Goal: Communication & Community: Ask a question

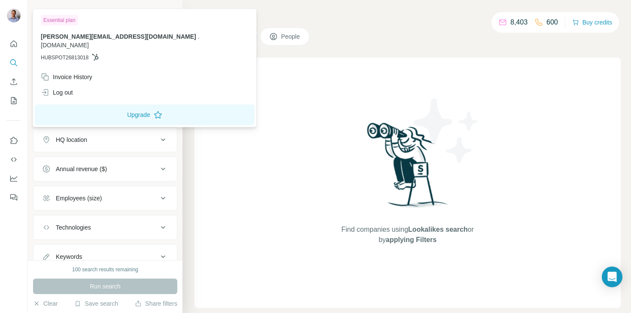
click at [15, 14] on img at bounding box center [14, 16] width 14 height 14
click at [13, 43] on icon "Quick start" at bounding box center [13, 44] width 9 height 9
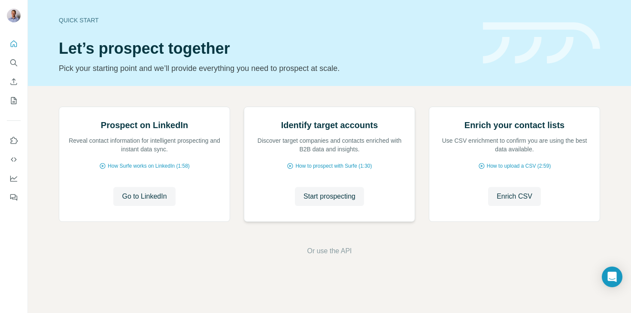
scroll to position [58, 0]
click at [335, 256] on span "Or use the API" at bounding box center [329, 251] width 45 height 10
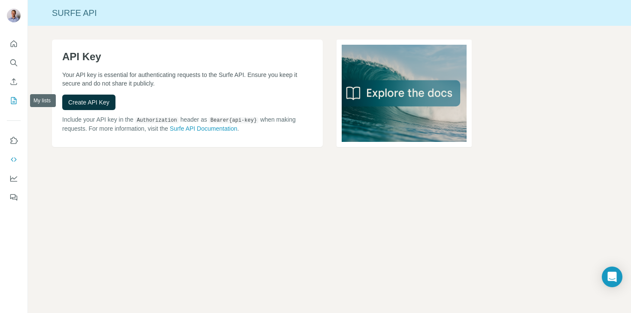
click at [15, 99] on icon "My lists" at bounding box center [13, 100] width 9 height 9
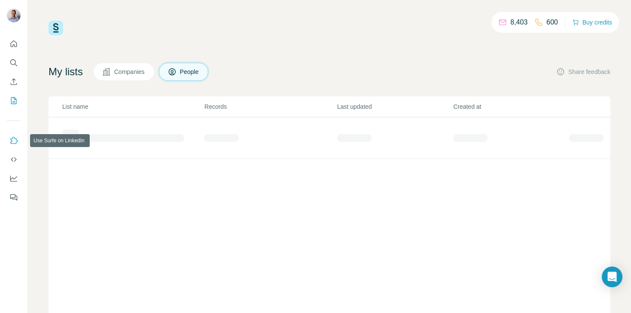
click at [17, 145] on button "Use Surfe on LinkedIn" at bounding box center [14, 140] width 14 height 15
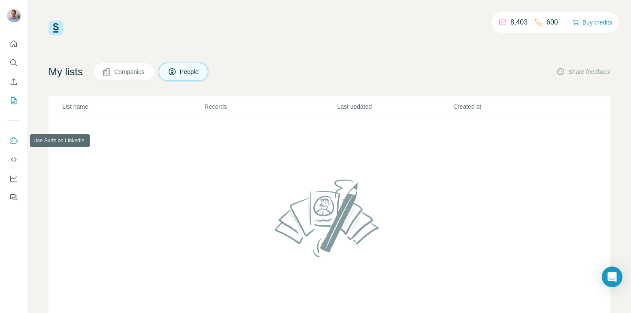
click at [14, 142] on icon "Use Surfe on LinkedIn" at bounding box center [13, 140] width 9 height 9
click at [14, 141] on icon "Use Surfe on LinkedIn" at bounding box center [13, 140] width 9 height 9
click at [14, 159] on icon "Use Surfe API" at bounding box center [13, 159] width 9 height 9
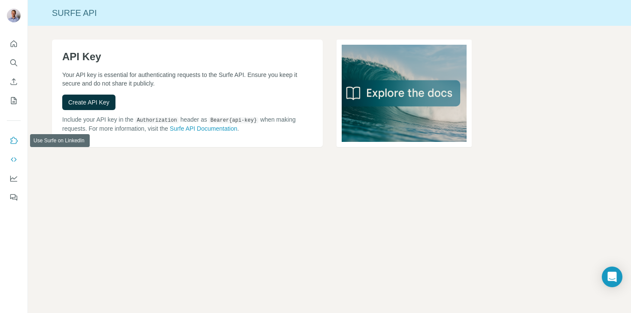
click at [13, 142] on icon "Use Surfe on LinkedIn" at bounding box center [13, 140] width 9 height 9
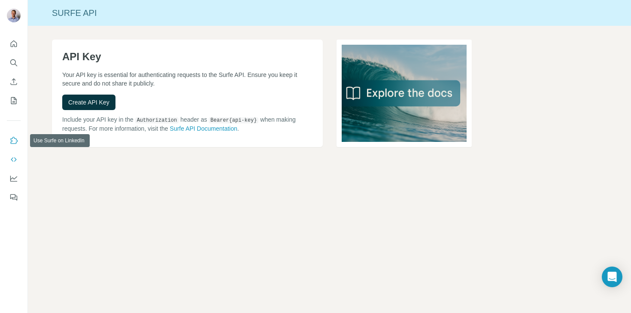
click at [13, 142] on icon "Use Surfe on LinkedIn" at bounding box center [13, 140] width 9 height 9
click at [16, 180] on icon "Dashboard" at bounding box center [13, 178] width 9 height 9
click at [17, 197] on icon "Feedback" at bounding box center [14, 197] width 5 height 5
click at [18, 46] on button "Quick start" at bounding box center [14, 43] width 14 height 15
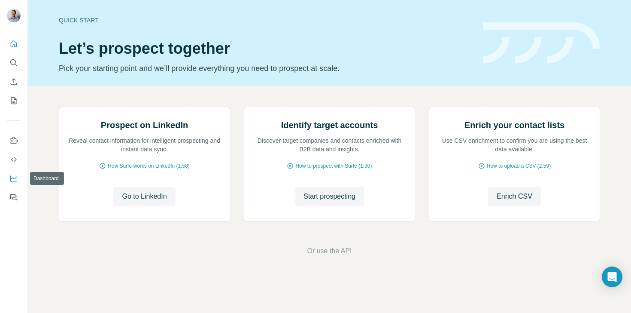
click at [13, 178] on icon "Dashboard" at bounding box center [13, 177] width 7 height 3
click at [612, 276] on icon "Open Intercom Messenger" at bounding box center [612, 276] width 10 height 11
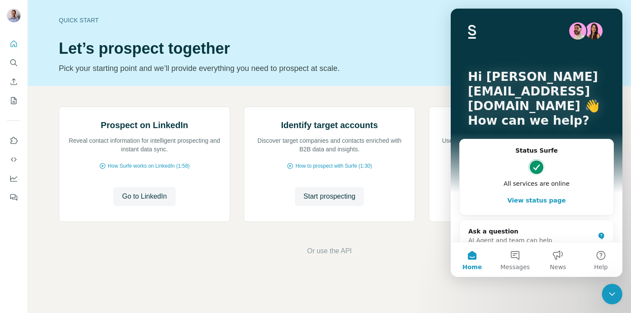
scroll to position [15, 0]
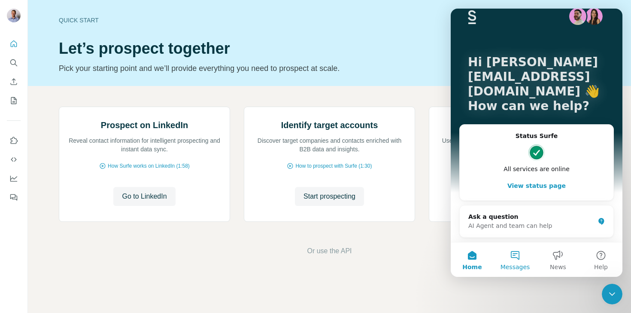
click at [525, 259] on button "Messages" at bounding box center [515, 259] width 43 height 34
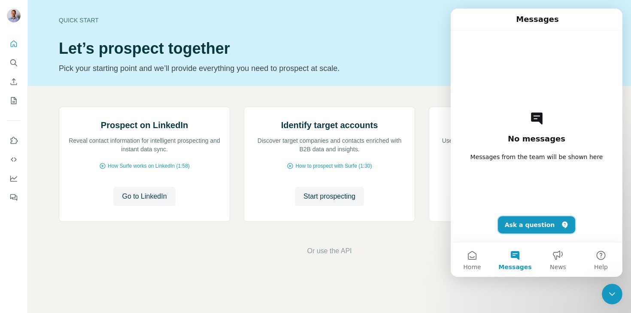
click at [534, 225] on button "Ask a question" at bounding box center [537, 224] width 78 height 17
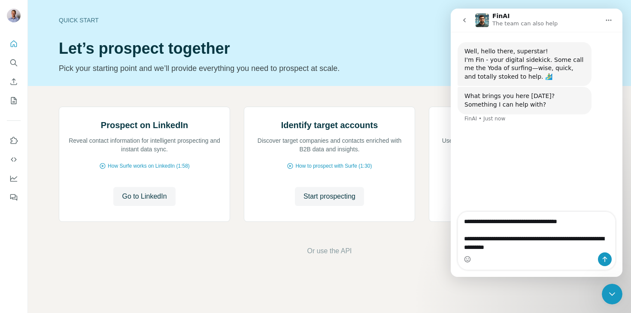
click at [608, 238] on textarea "**********" at bounding box center [536, 232] width 157 height 40
click at [564, 244] on textarea "**********" at bounding box center [536, 232] width 157 height 40
type textarea "**********"
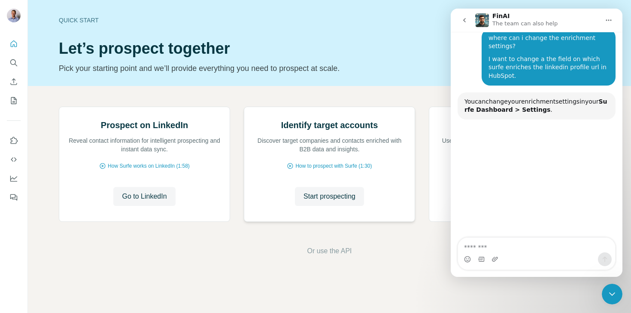
scroll to position [91, 0]
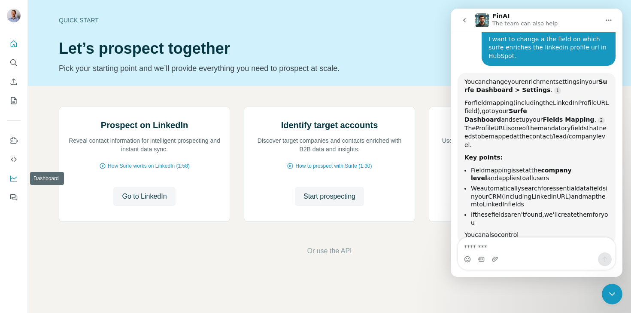
click at [9, 180] on icon "Dashboard" at bounding box center [13, 178] width 9 height 9
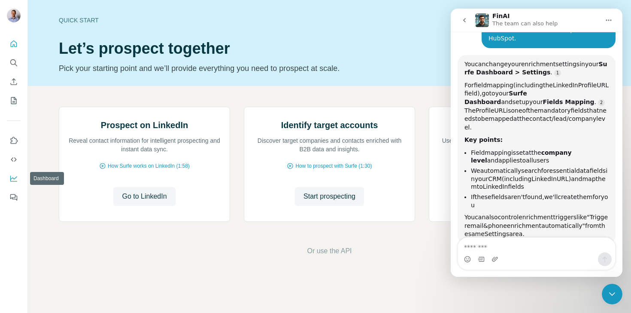
click at [9, 180] on icon "Dashboard" at bounding box center [13, 178] width 9 height 9
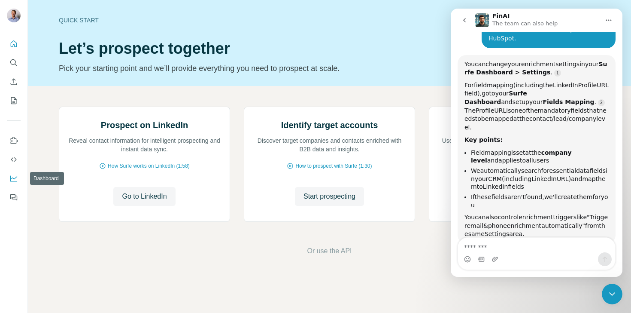
click at [9, 180] on icon "Dashboard" at bounding box center [13, 178] width 9 height 9
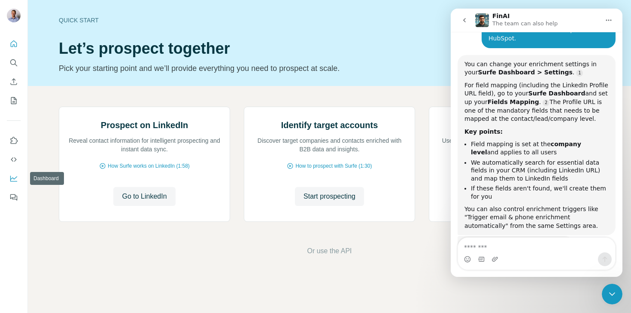
click at [9, 180] on icon "Dashboard" at bounding box center [13, 178] width 9 height 9
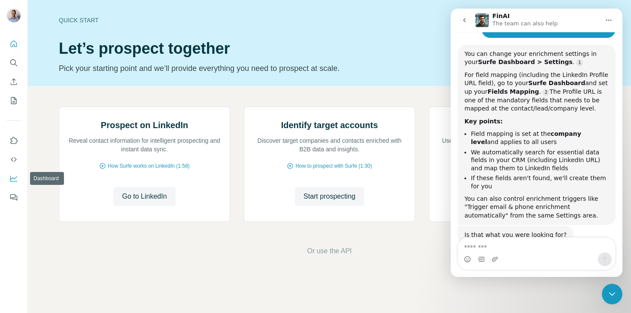
click at [9, 180] on icon "Dashboard" at bounding box center [13, 178] width 9 height 9
click at [532, 256] on div "Intercom messenger" at bounding box center [536, 259] width 157 height 14
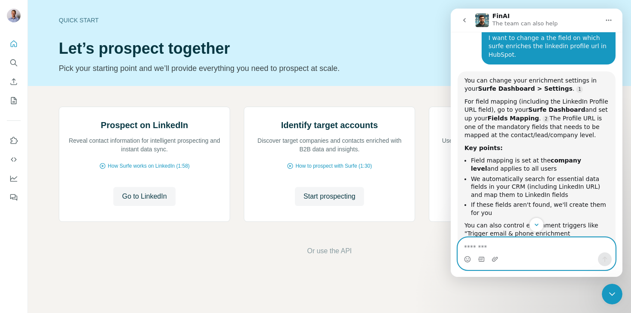
click at [487, 245] on textarea "Message…" at bounding box center [536, 245] width 157 height 15
type textarea "**********"
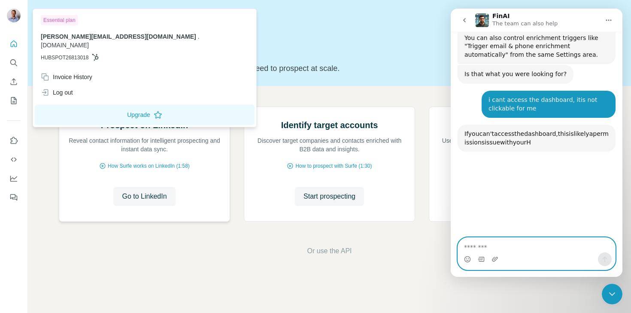
scroll to position [353, 0]
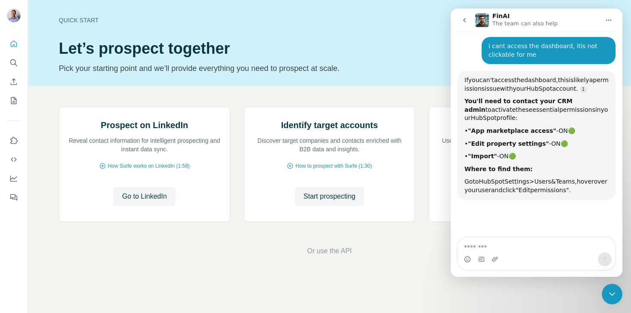
click at [404, 39] on div "Quick start Let’s prospect together Pick your starting point and we’ll provide …" at bounding box center [266, 43] width 414 height 63
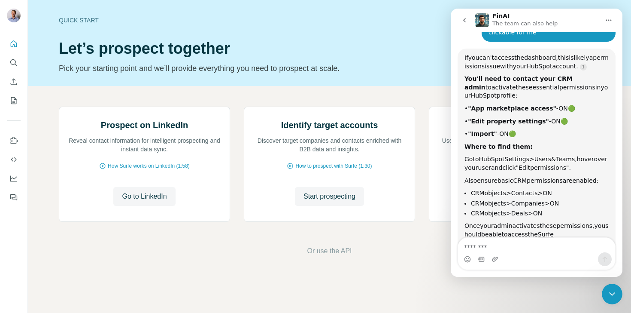
scroll to position [379, 0]
